Goal: Information Seeking & Learning: Understand process/instructions

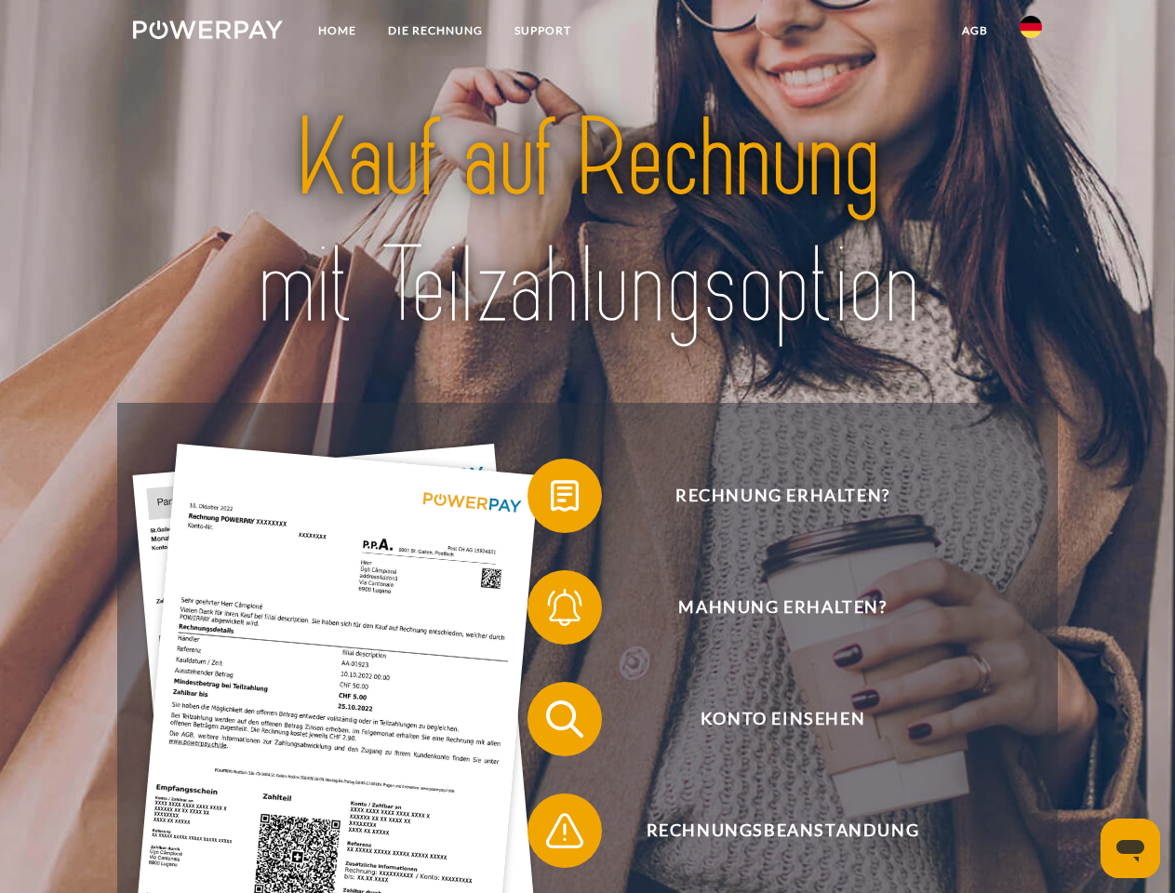
click at [207, 33] on img at bounding box center [208, 29] width 150 height 19
click at [1031, 33] on img at bounding box center [1031, 27] width 22 height 22
click at [974, 31] on link "agb" at bounding box center [975, 30] width 58 height 33
click at [551, 500] on span at bounding box center [536, 495] width 93 height 93
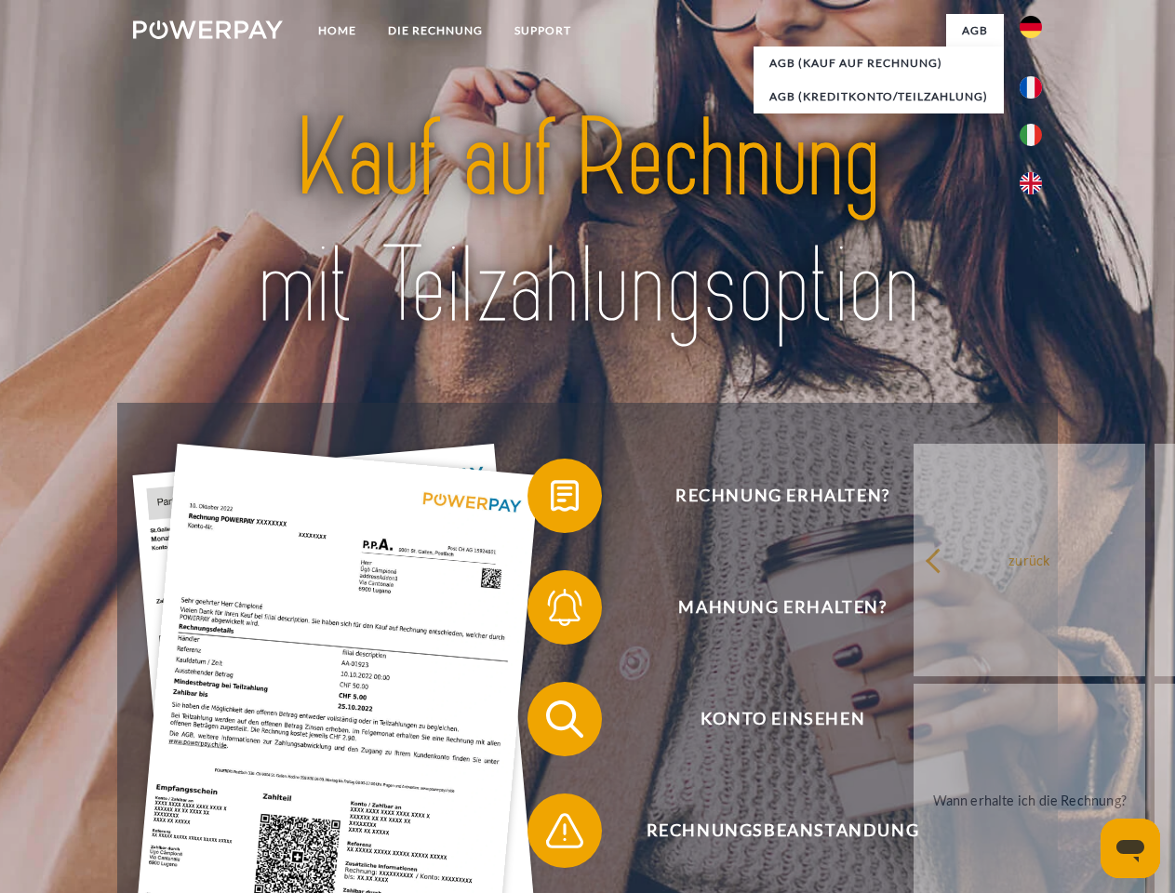
click at [551, 611] on div "Rechnung erhalten? Mahnung erhalten? Konto einsehen" at bounding box center [587, 775] width 940 height 744
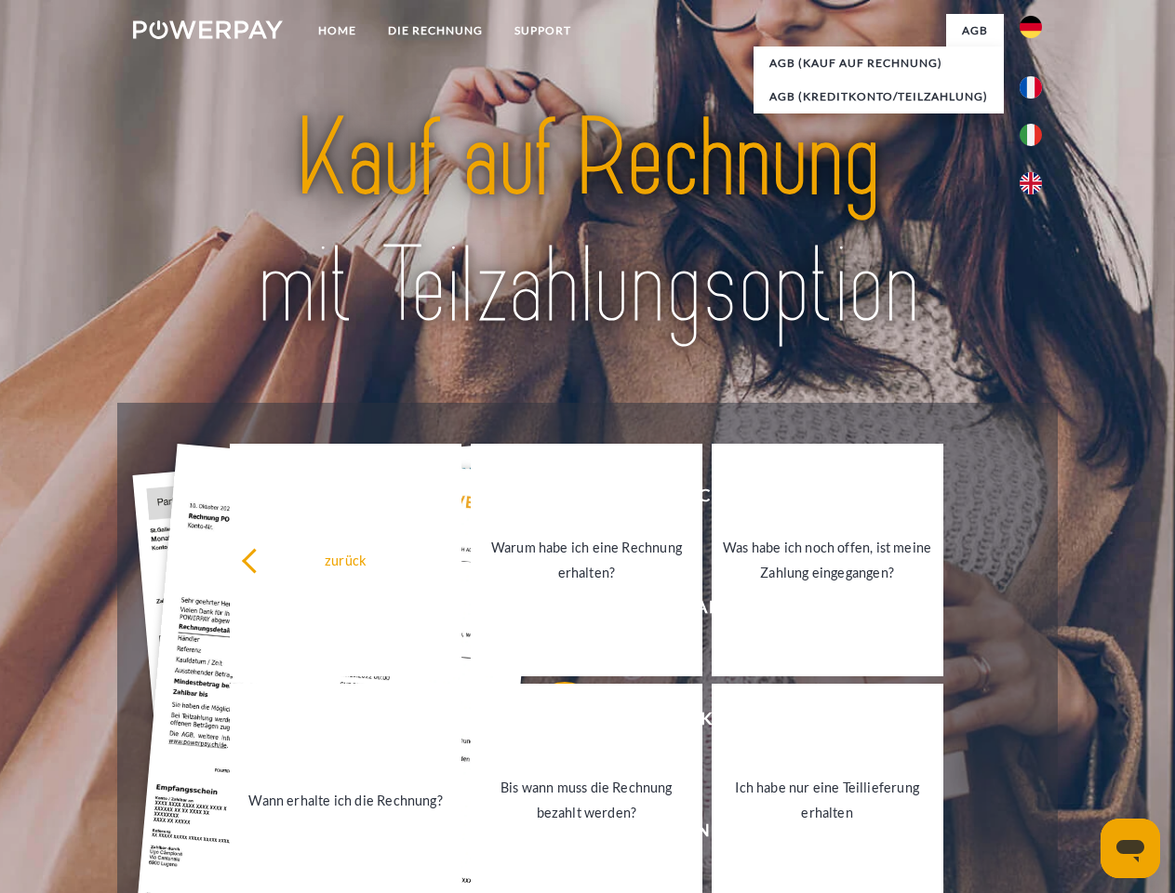
click at [551, 723] on link "Bis wann muss die Rechnung bezahlt werden?" at bounding box center [587, 800] width 232 height 233
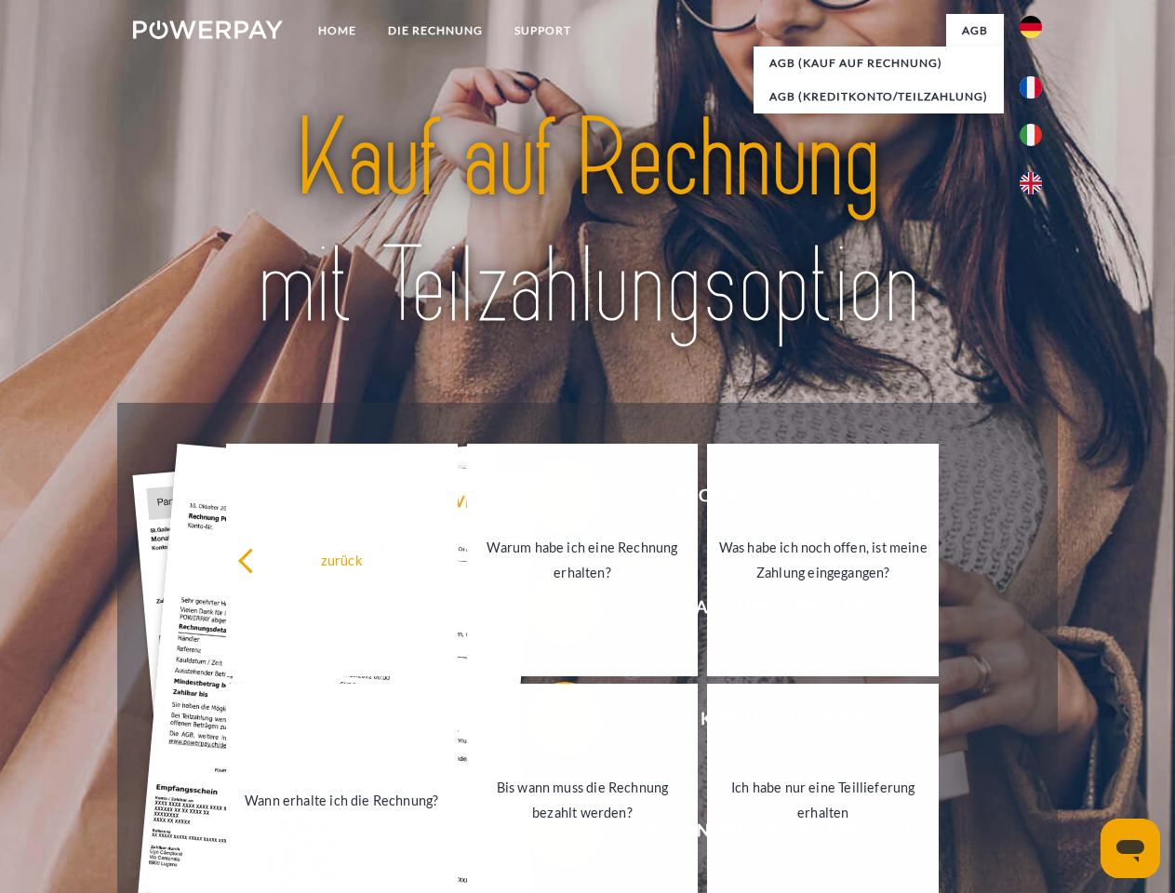
click at [551, 834] on span at bounding box center [536, 830] width 93 height 93
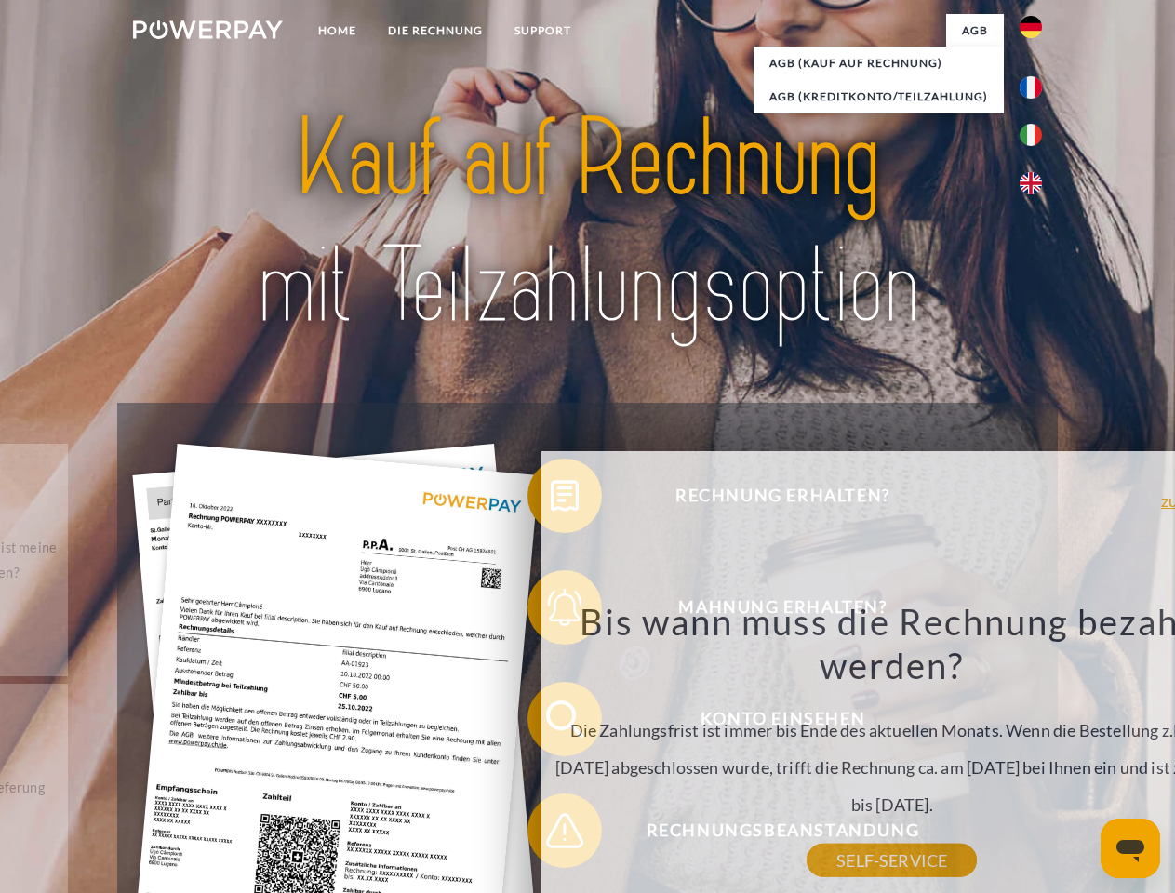
click at [1130, 848] on icon "Messaging-Fenster öffnen" at bounding box center [1130, 851] width 28 height 22
